Goal: Task Accomplishment & Management: Manage account settings

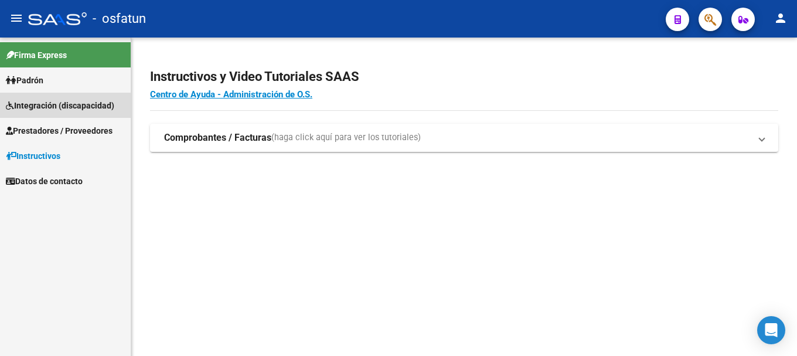
click at [46, 99] on span "Integración (discapacidad)" at bounding box center [60, 105] width 108 height 13
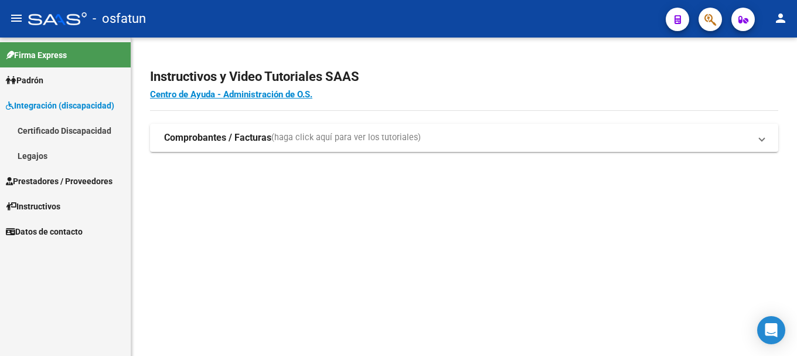
click at [39, 154] on link "Legajos" at bounding box center [65, 155] width 131 height 25
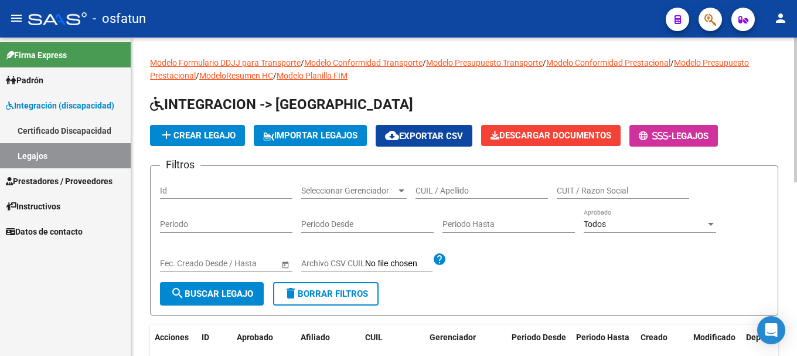
scroll to position [59, 0]
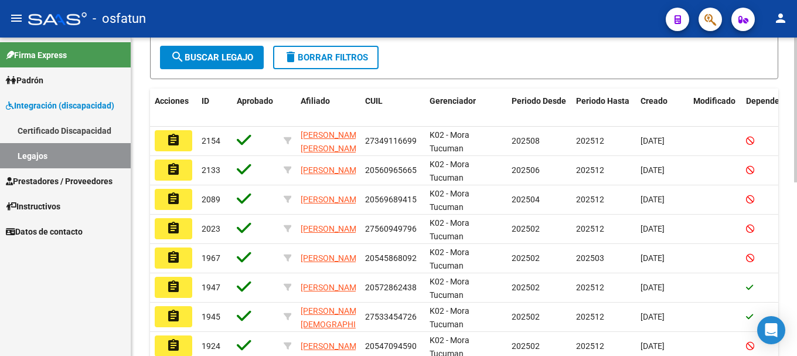
click at [796, 244] on div at bounding box center [795, 220] width 3 height 145
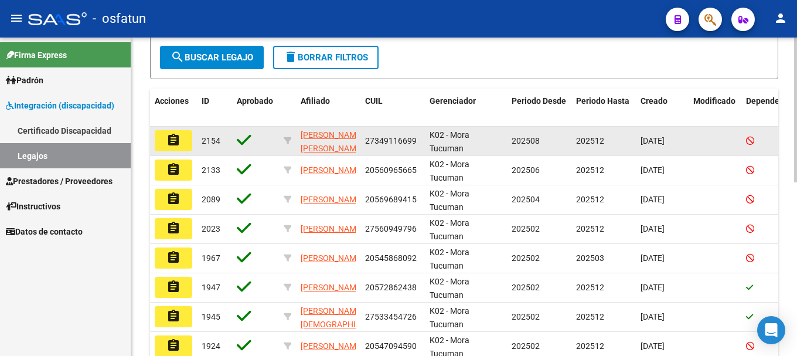
scroll to position [235, 0]
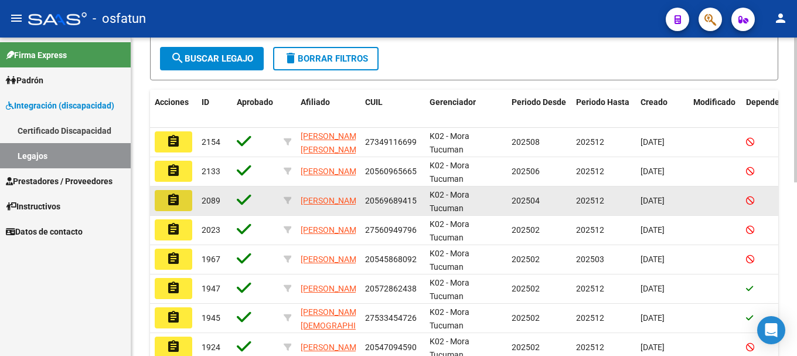
click at [168, 205] on mat-icon "assignment" at bounding box center [173, 200] width 14 height 14
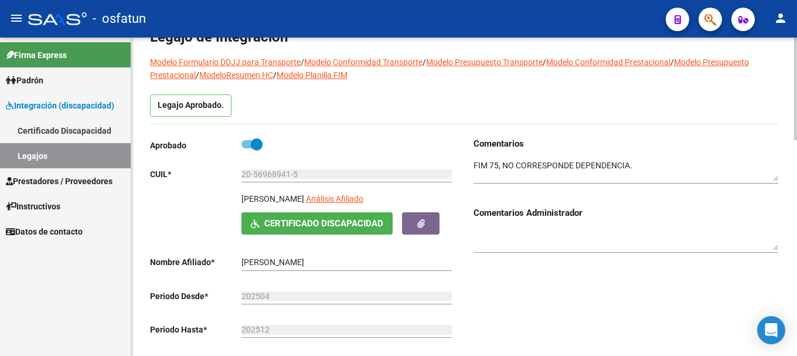
scroll to position [10, 0]
